Goal: Information Seeking & Learning: Learn about a topic

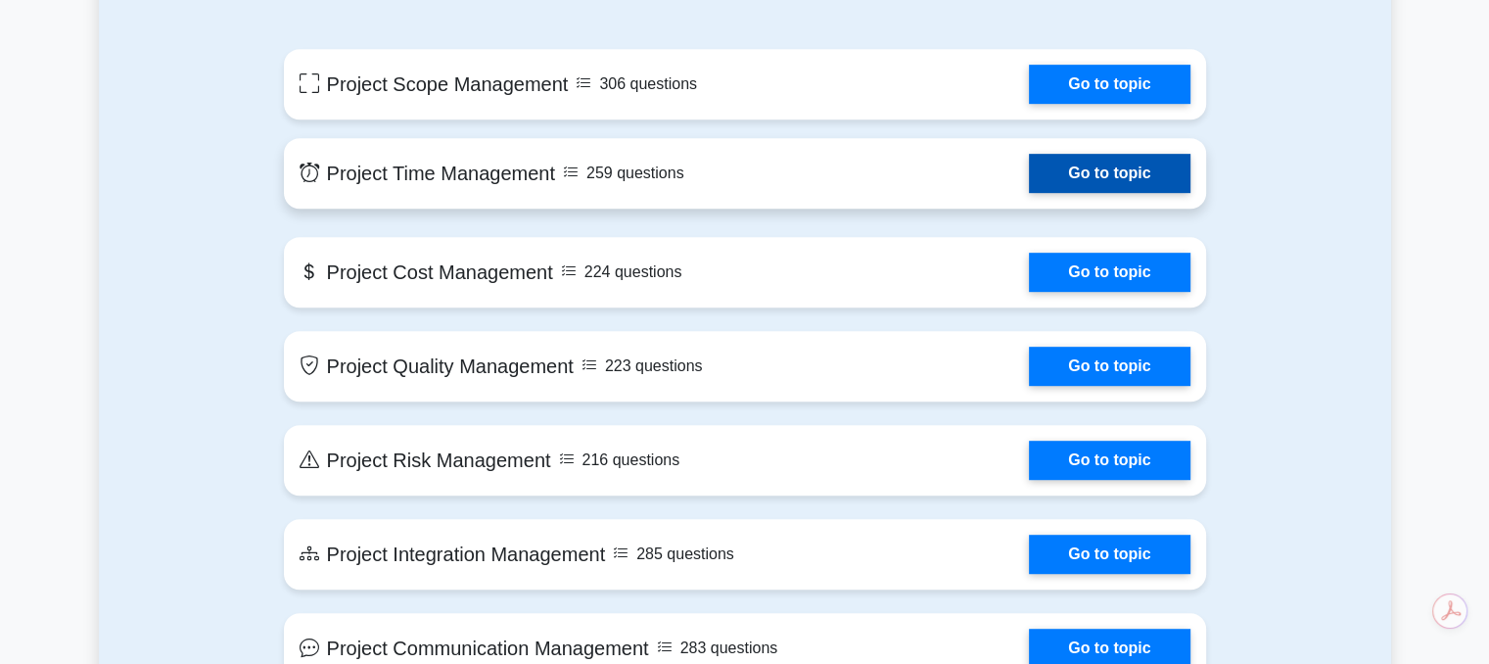
scroll to position [979, 0]
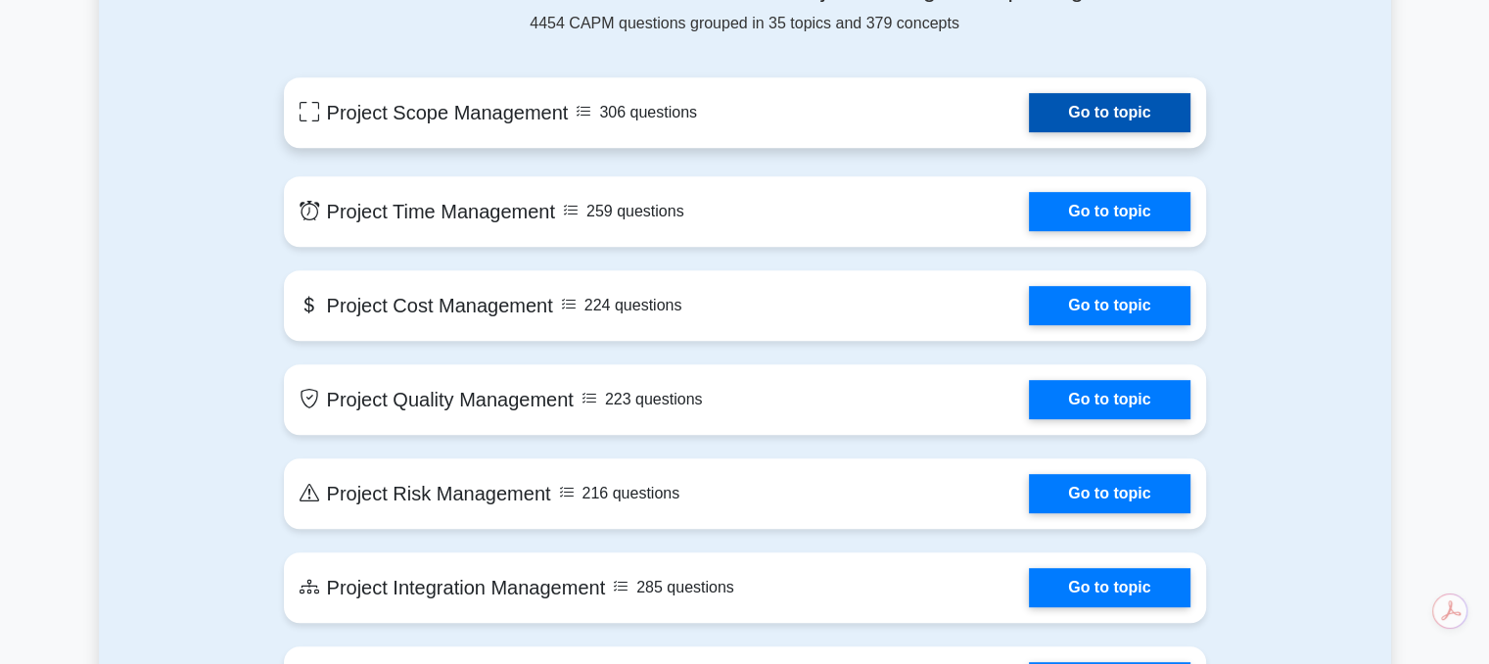
click at [1106, 118] on link "Go to topic" at bounding box center [1109, 112] width 161 height 39
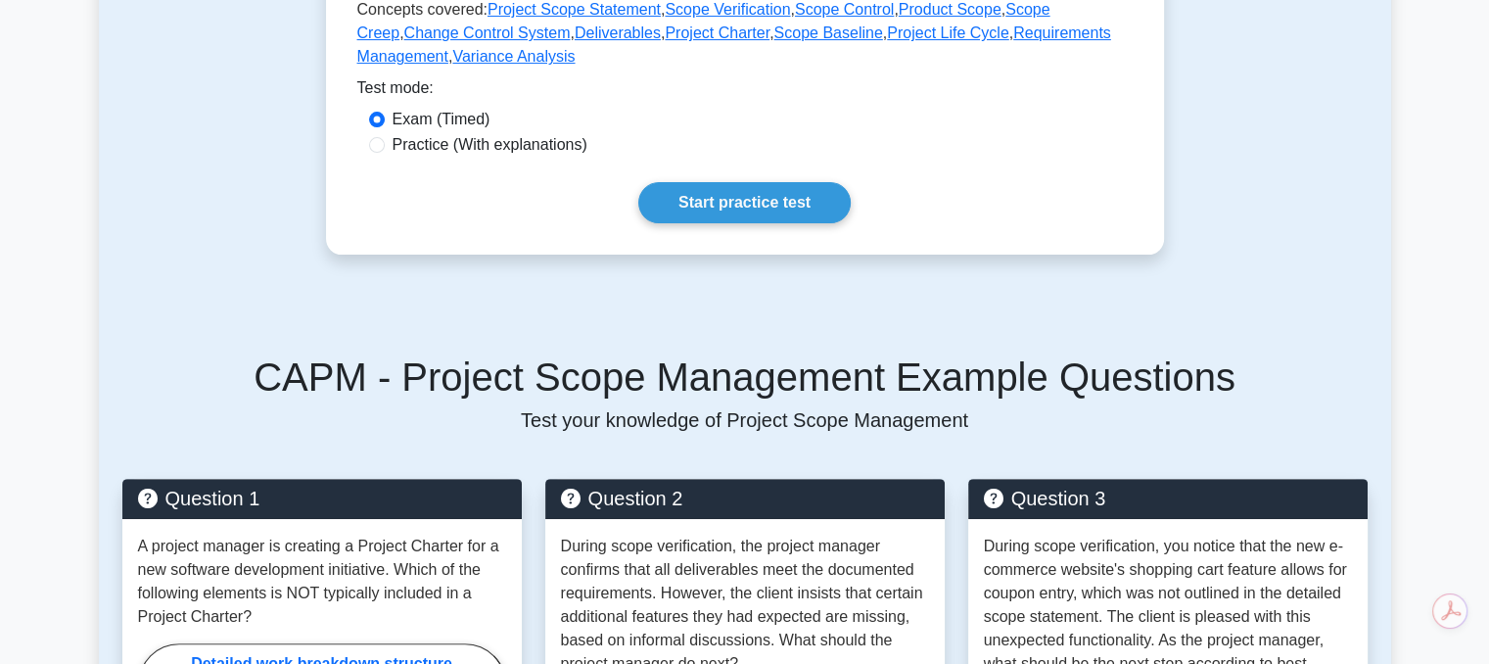
scroll to position [685, 0]
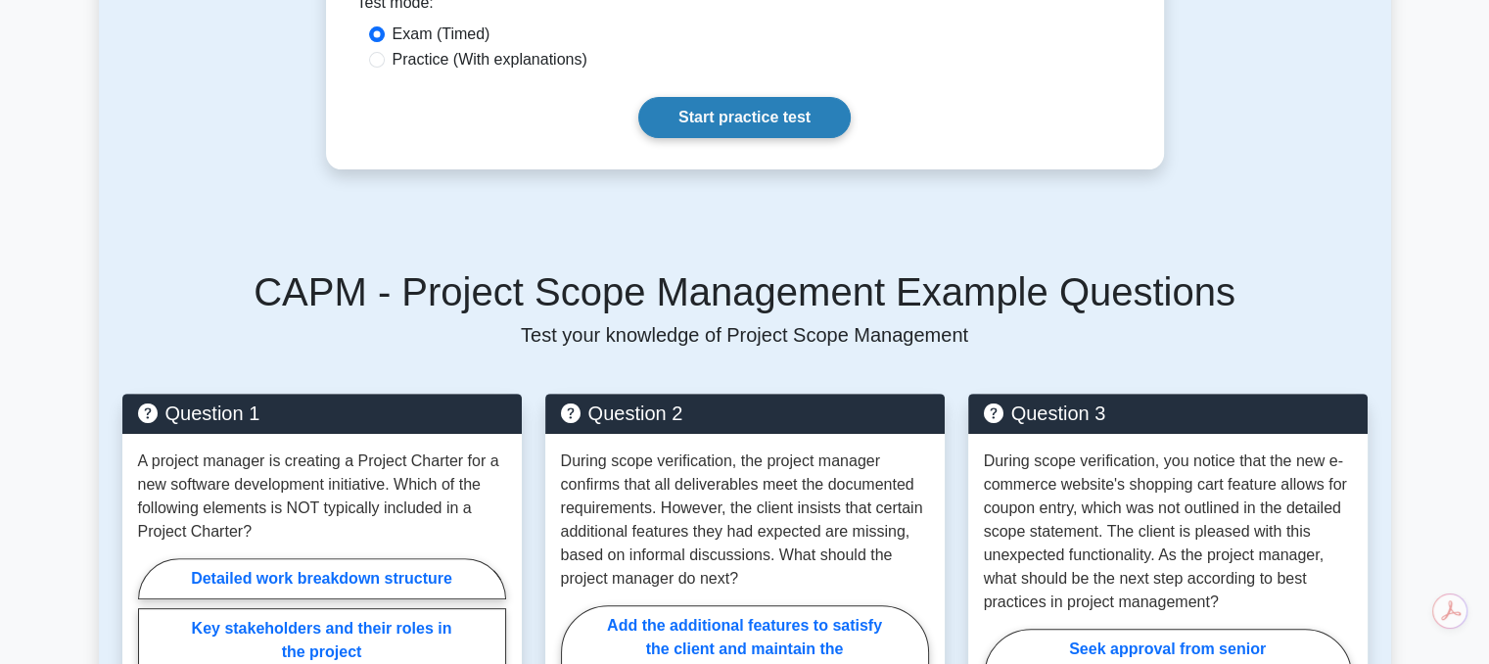
click at [798, 124] on link "Start practice test" at bounding box center [744, 117] width 212 height 41
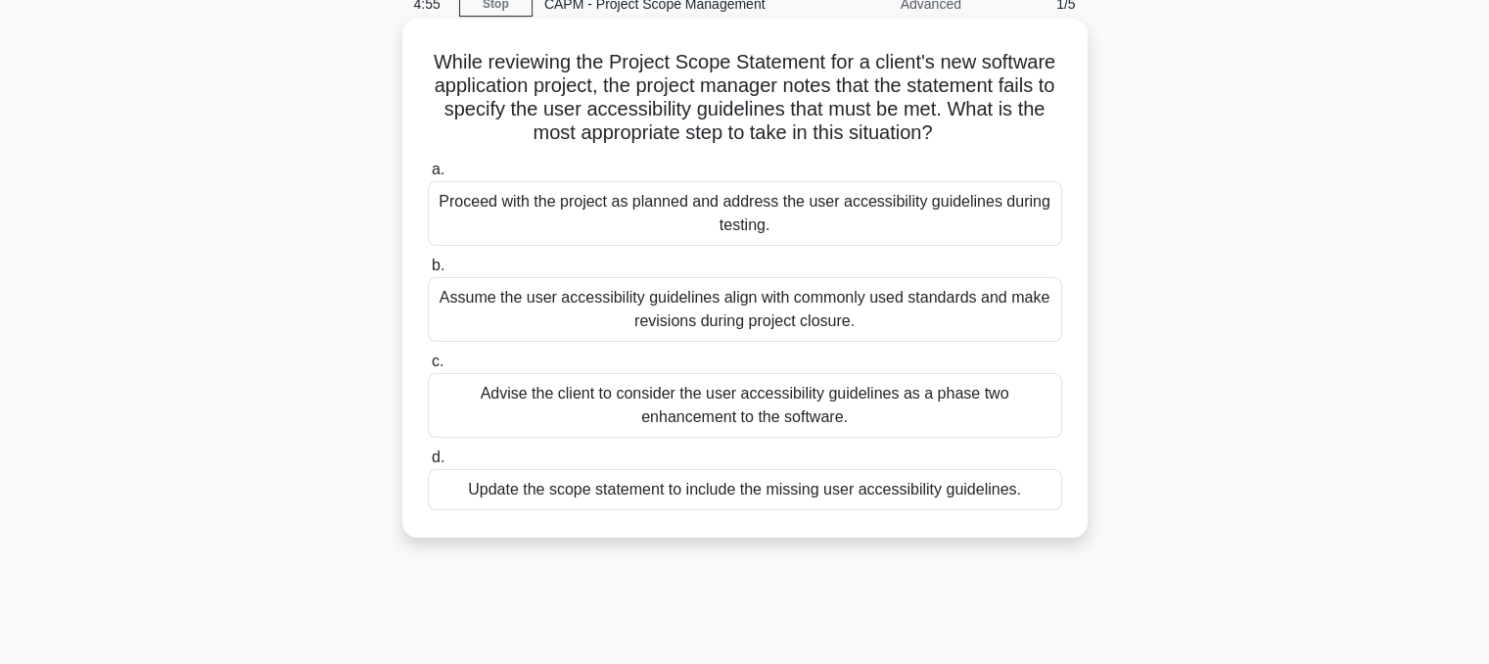
scroll to position [196, 0]
